Goal: Ask a question

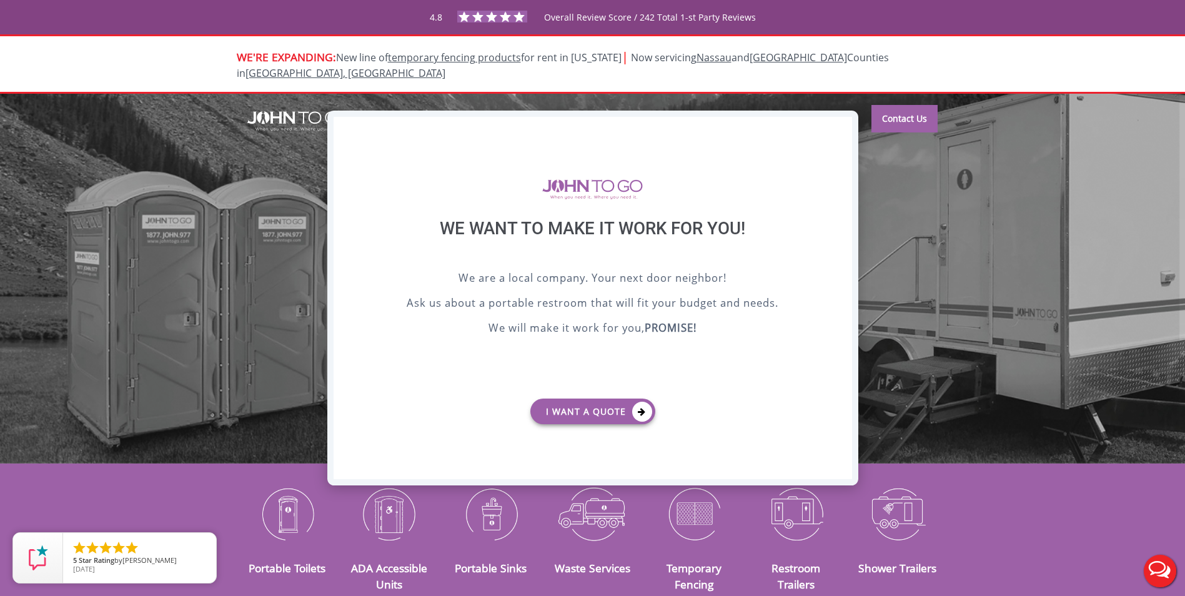
click at [843, 128] on div "X" at bounding box center [841, 127] width 19 height 21
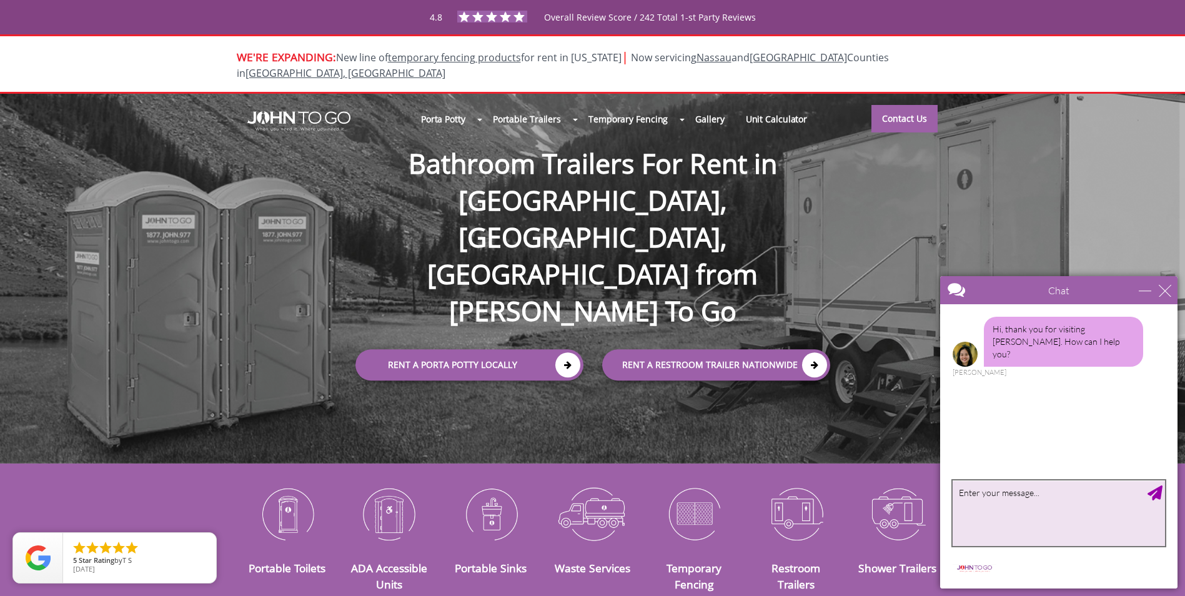
click at [1069, 501] on textarea "type your message" at bounding box center [1058, 513] width 212 height 66
type textarea "hello , do you have a rep in [GEOGRAPHIC_DATA]?"
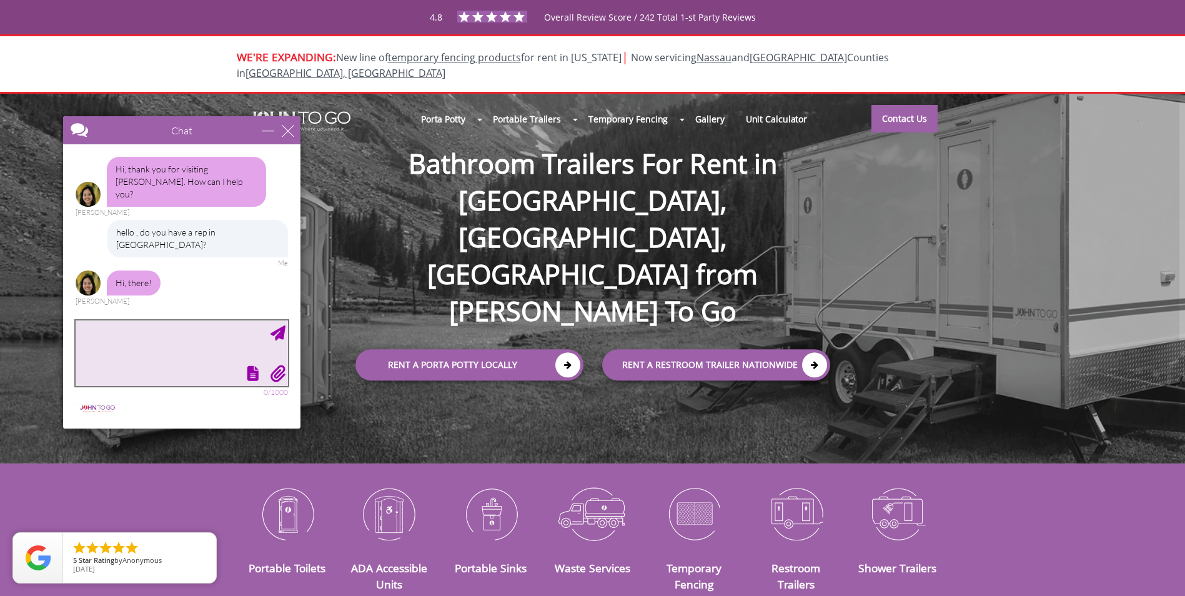
drag, startPoint x: 1090, startPoint y: 290, endPoint x: 211, endPoint y: 110, distance: 896.8
click at [211, 116] on div at bounding box center [159, 131] width 193 height 30
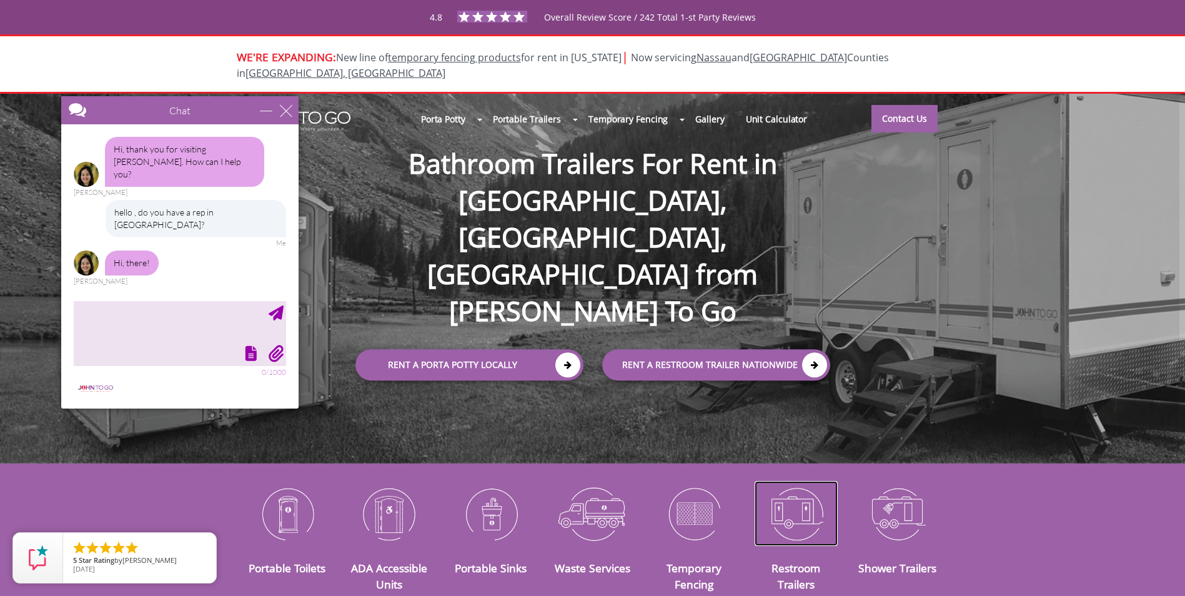
click at [805, 498] on img at bounding box center [795, 513] width 83 height 65
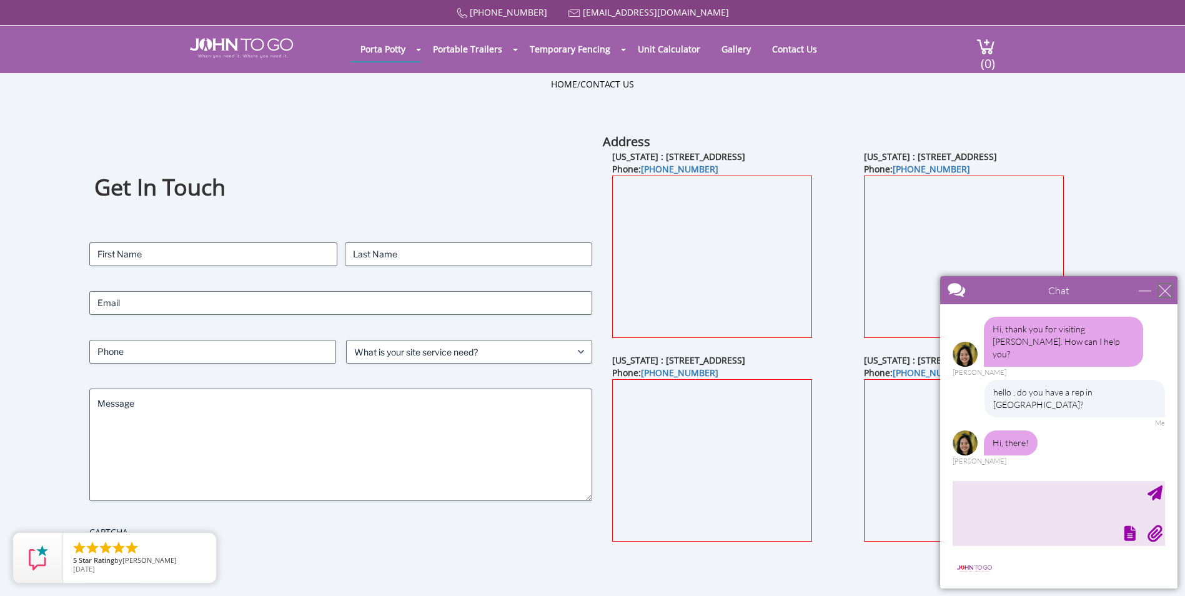
click at [1169, 291] on div "close" at bounding box center [1164, 290] width 12 height 12
type input "Continue Chat"
type input "End Chat"
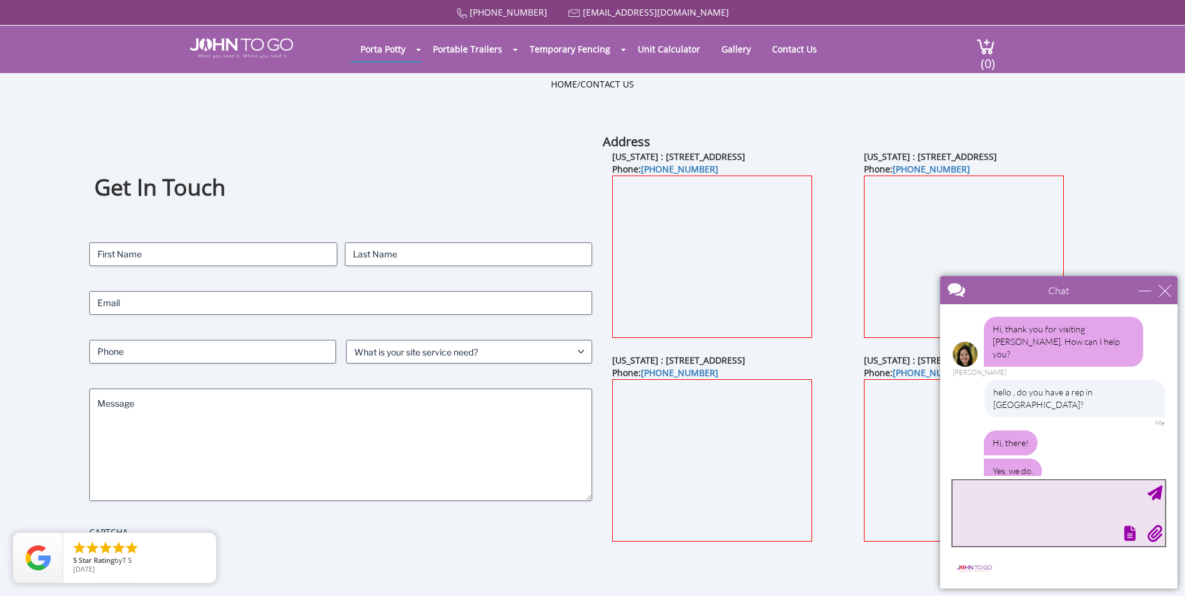
scroll to position [36, 0]
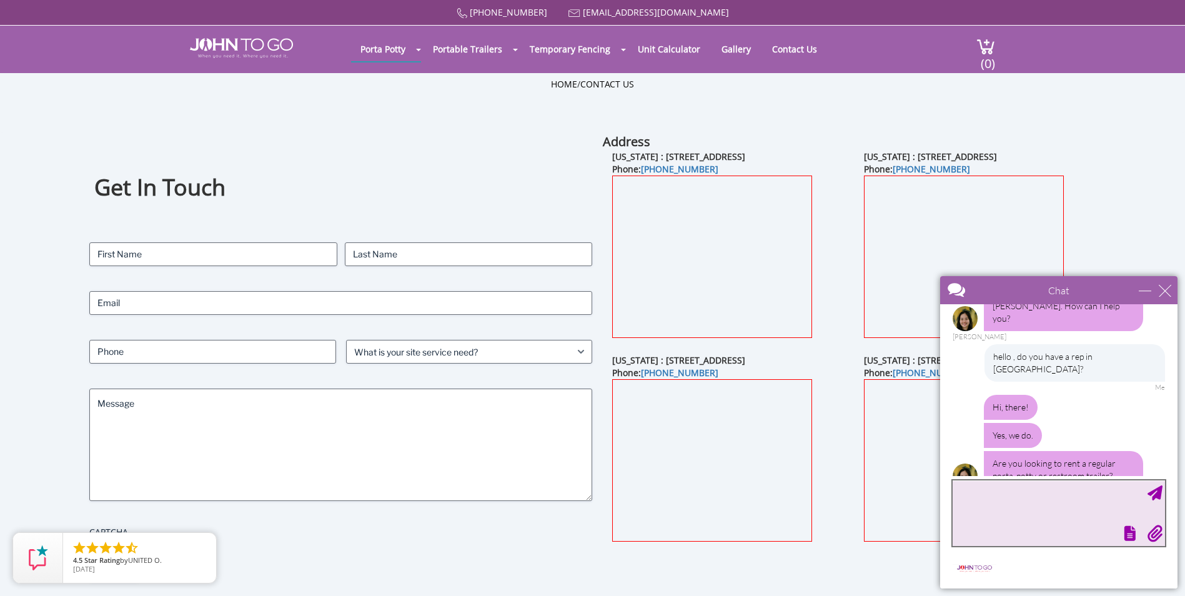
click at [1051, 500] on textarea "type your message" at bounding box center [1058, 513] width 212 height 66
type textarea "trailer"
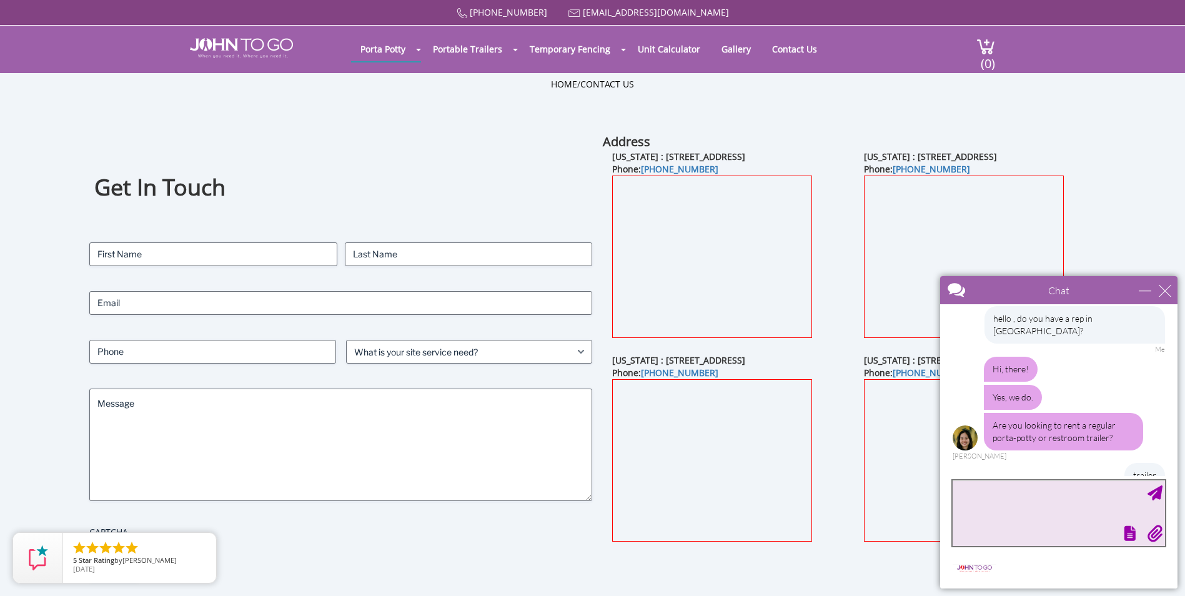
click at [1062, 304] on div at bounding box center [1036, 291] width 193 height 30
drag, startPoint x: 1145, startPoint y: 292, endPoint x: 2076, endPoint y: 560, distance: 969.6
click at [1145, 292] on div "minimize" at bounding box center [1144, 290] width 12 height 12
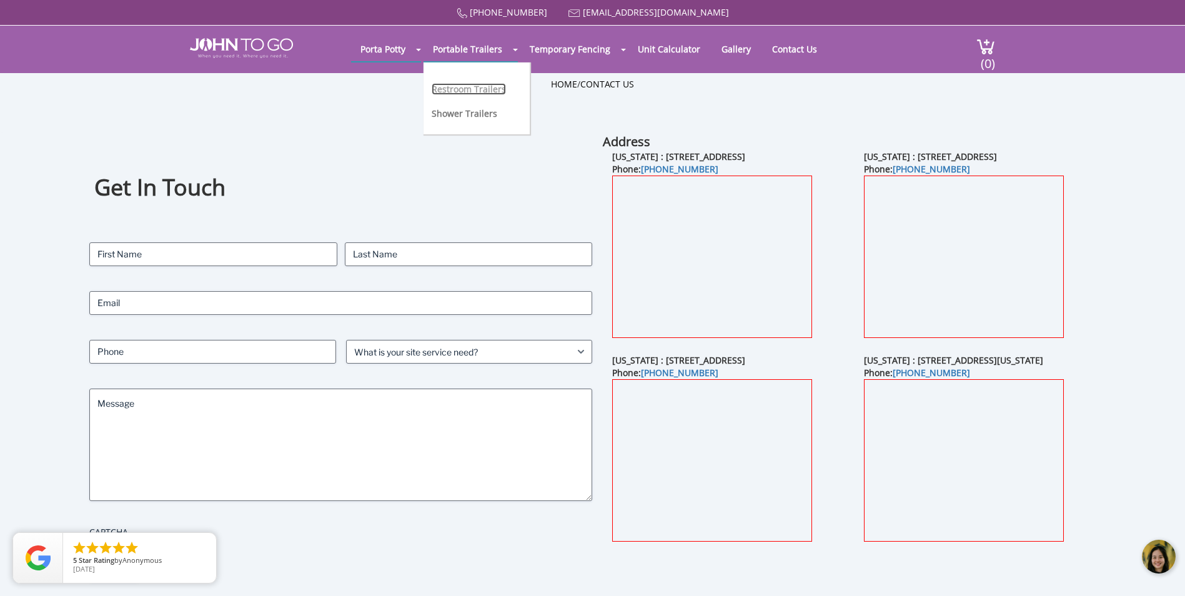
click at [451, 87] on link "Restroom Trailers" at bounding box center [468, 89] width 74 height 12
